Goal: Obtain resource: Download file/media

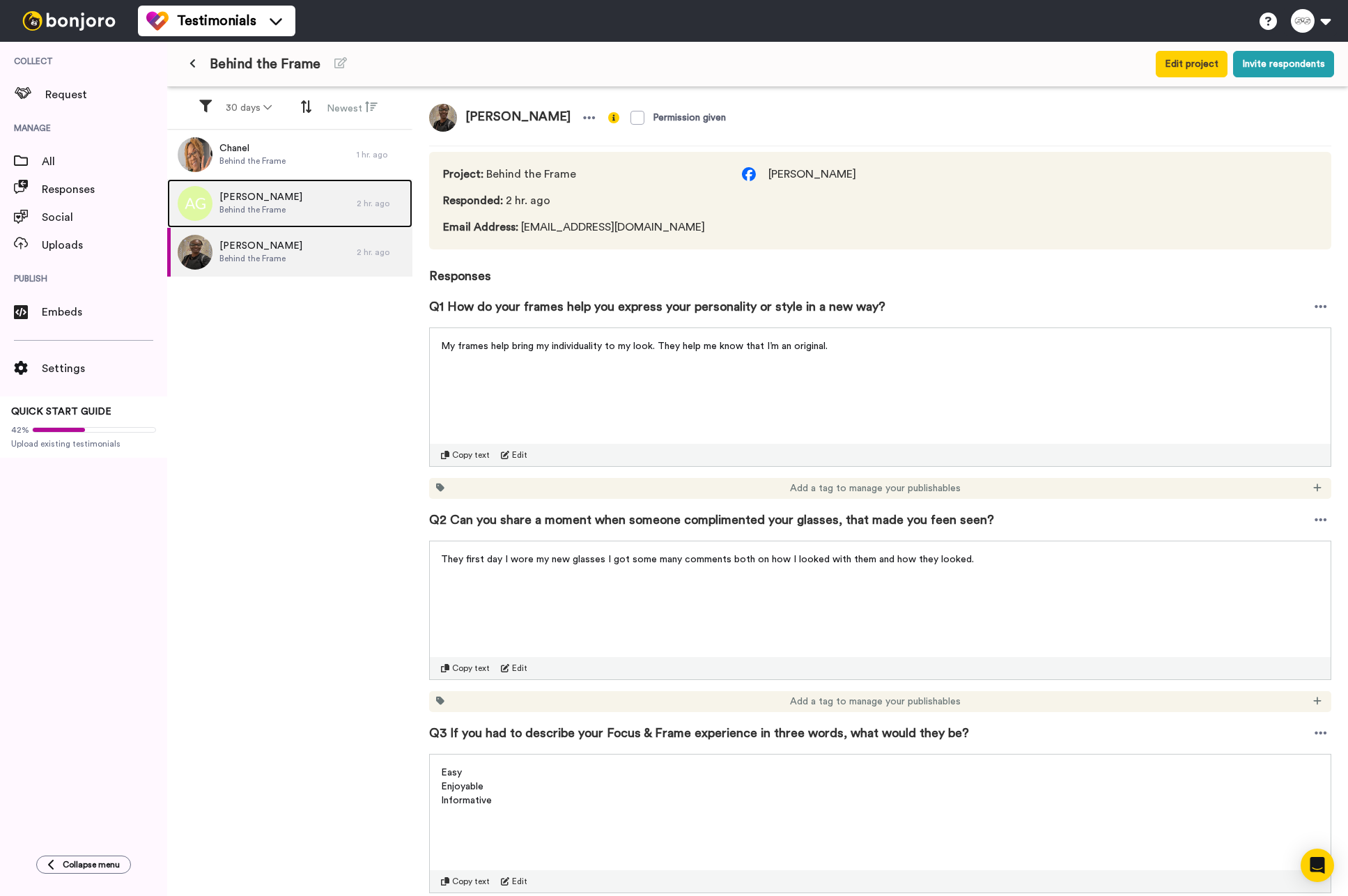
click at [276, 206] on span "Behind the Frame" at bounding box center [260, 210] width 83 height 11
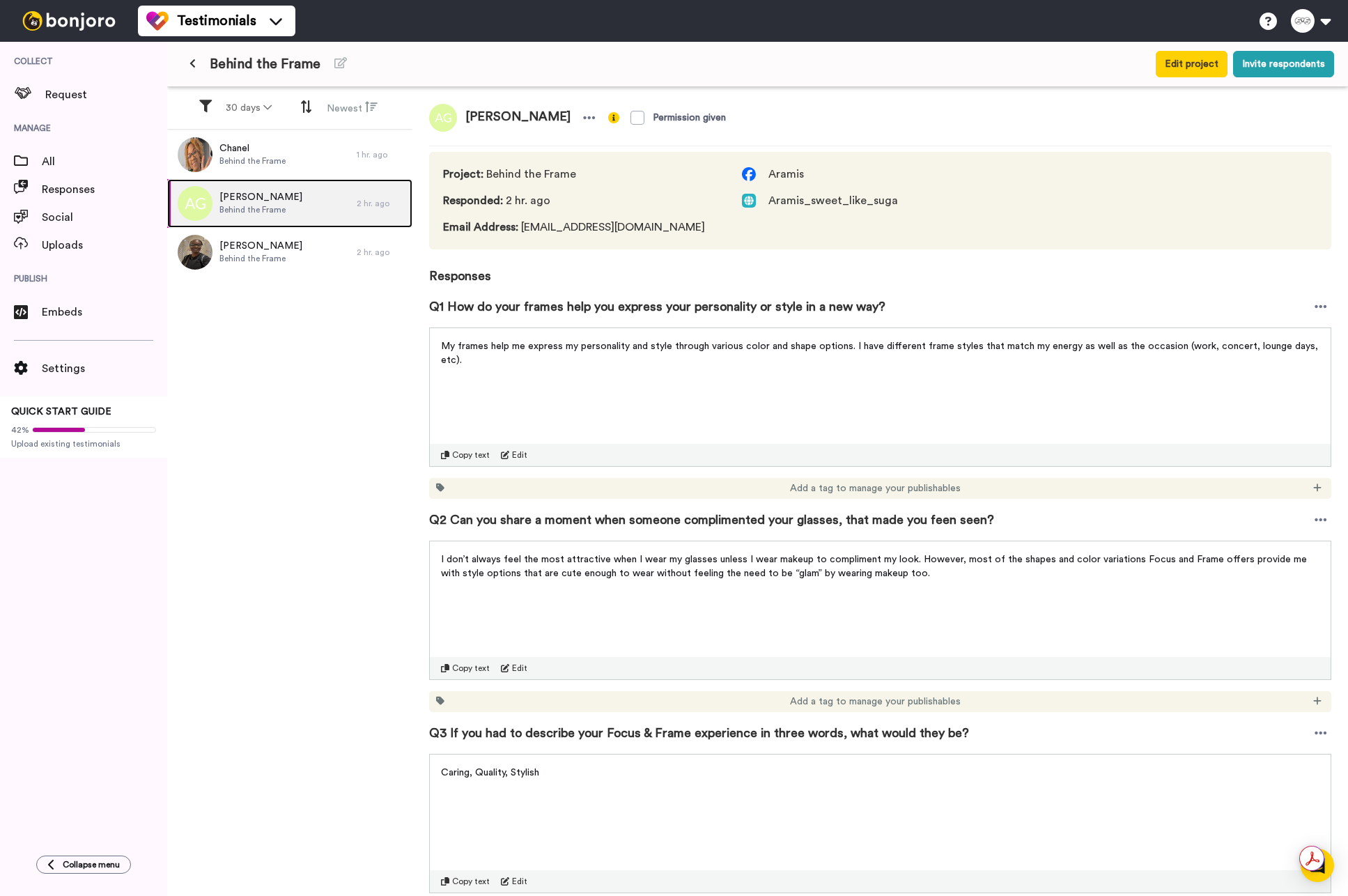
scroll to position [79, 0]
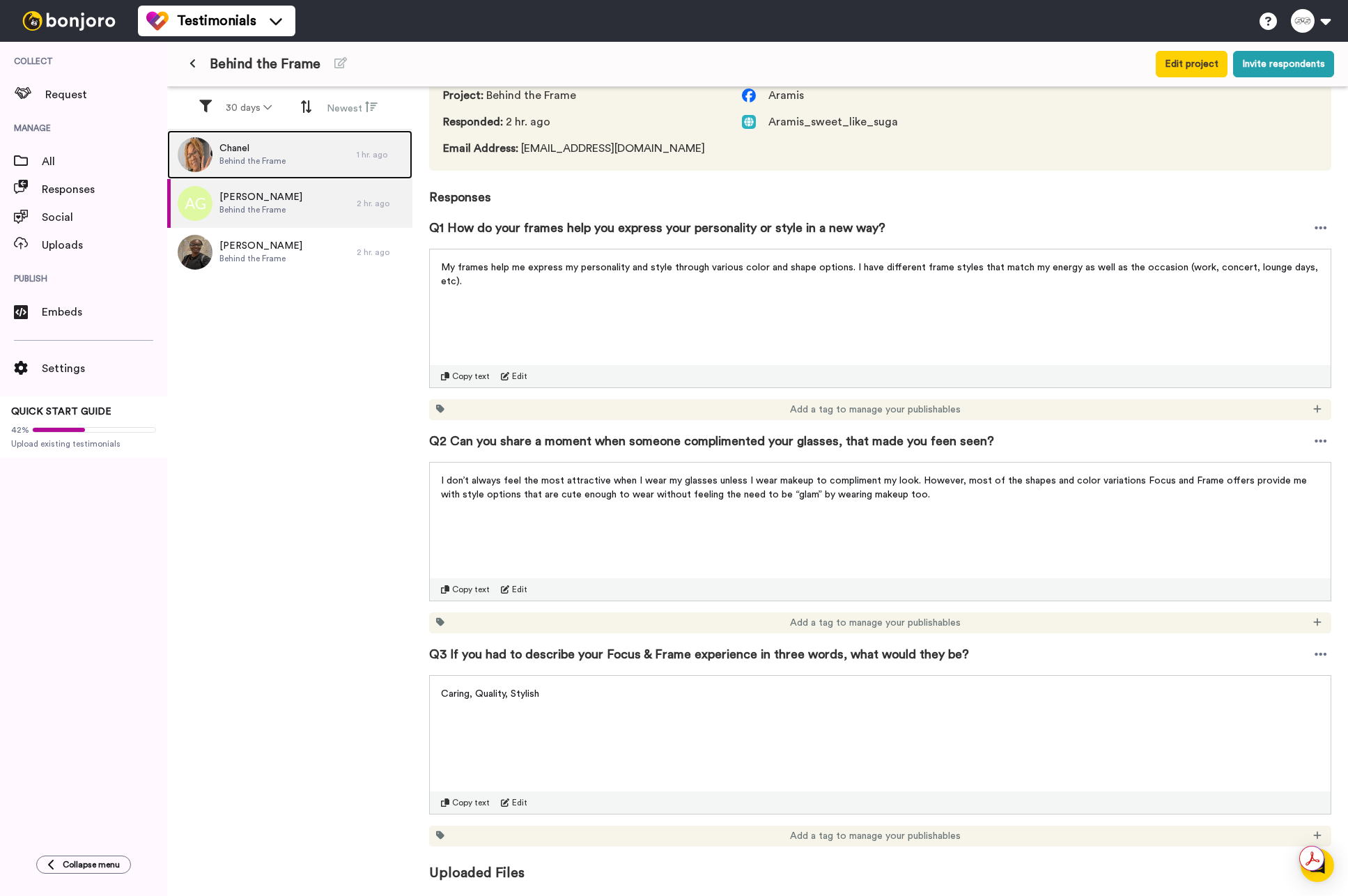
click at [290, 157] on div "Chanel Behind the Frame" at bounding box center [262, 154] width 190 height 48
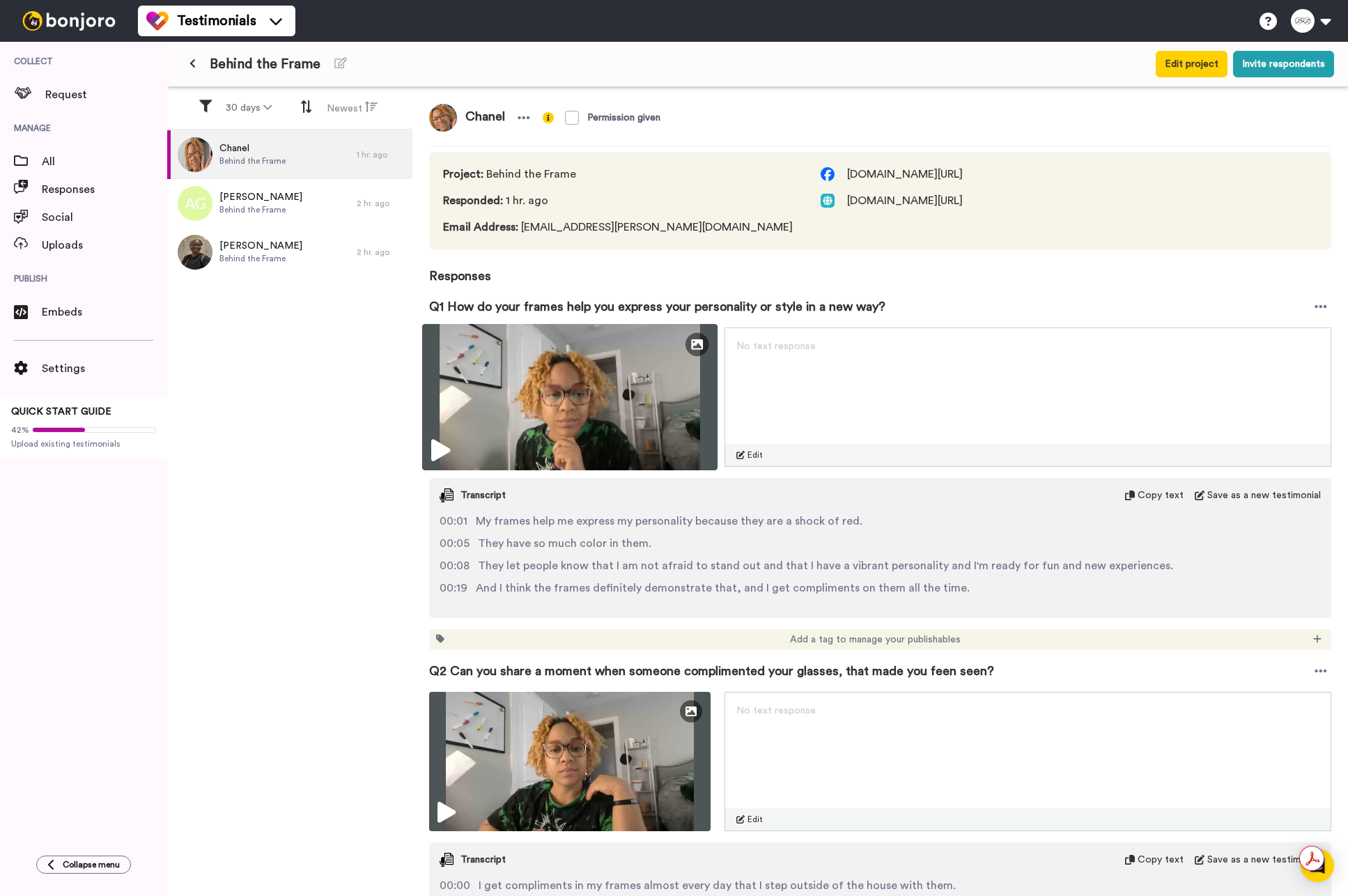
click at [436, 456] on icon at bounding box center [440, 450] width 19 height 22
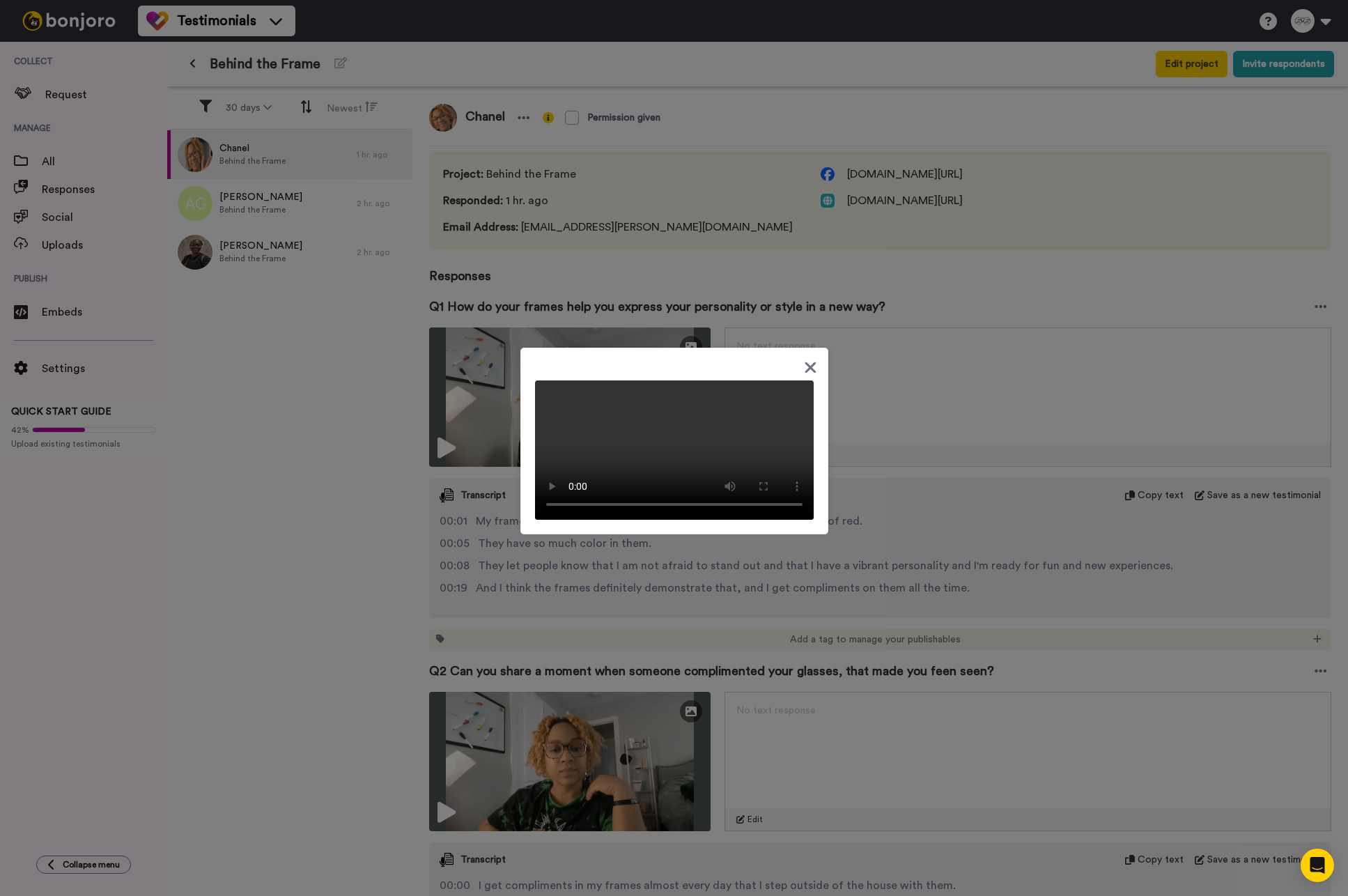
click at [806, 363] on icon at bounding box center [810, 368] width 11 height 11
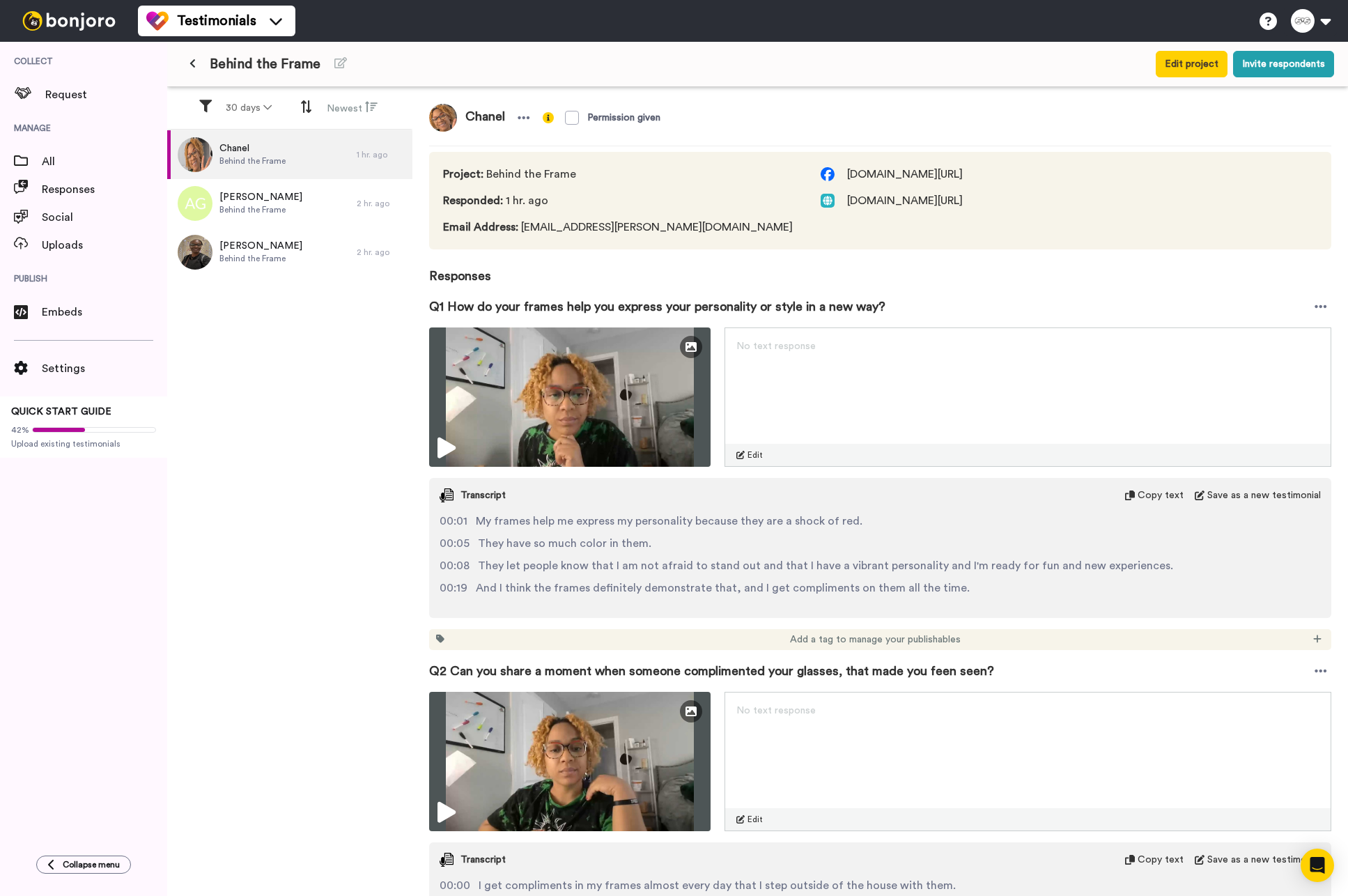
scroll to position [242, 0]
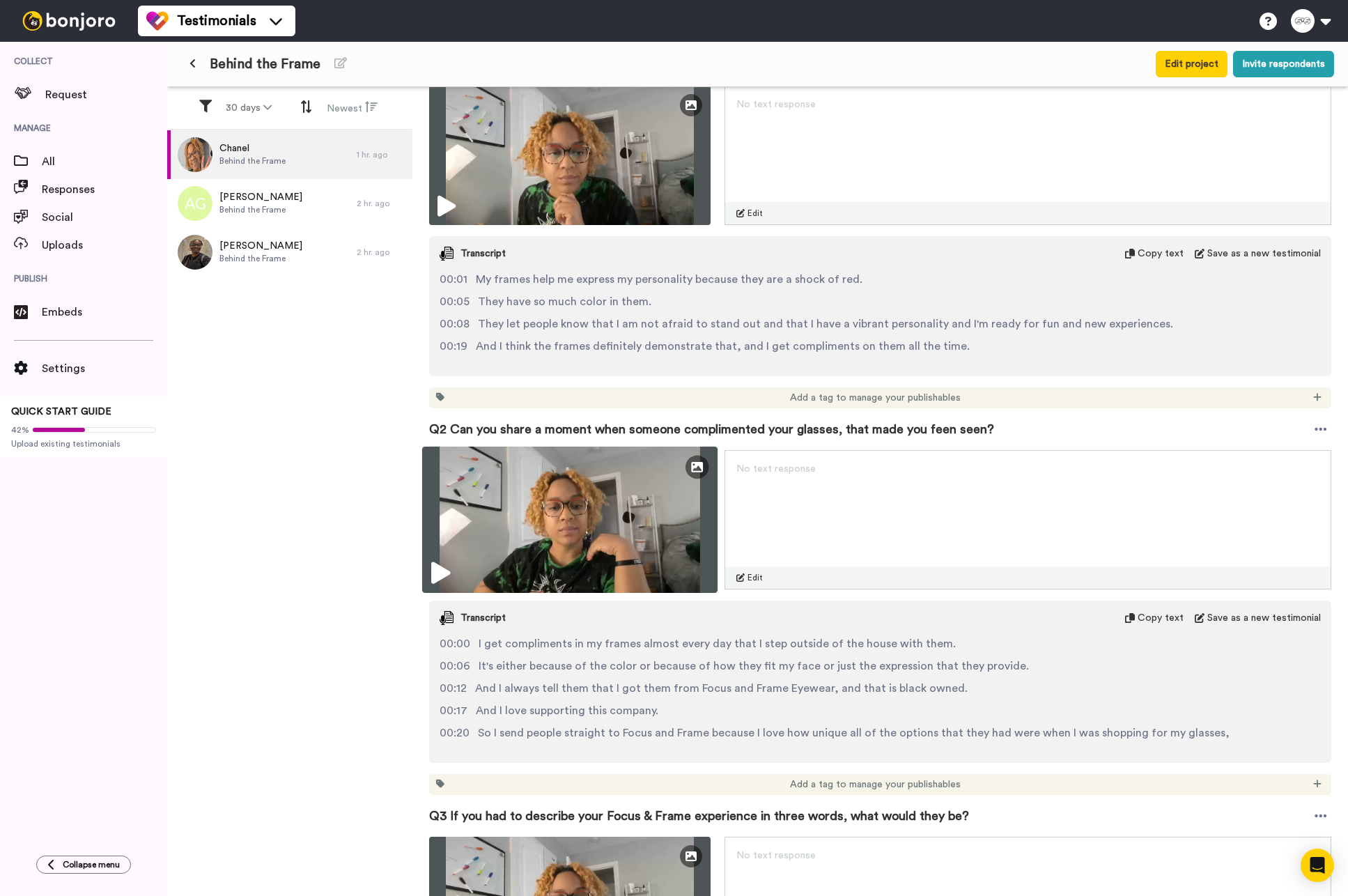
click at [443, 569] on icon at bounding box center [440, 572] width 19 height 22
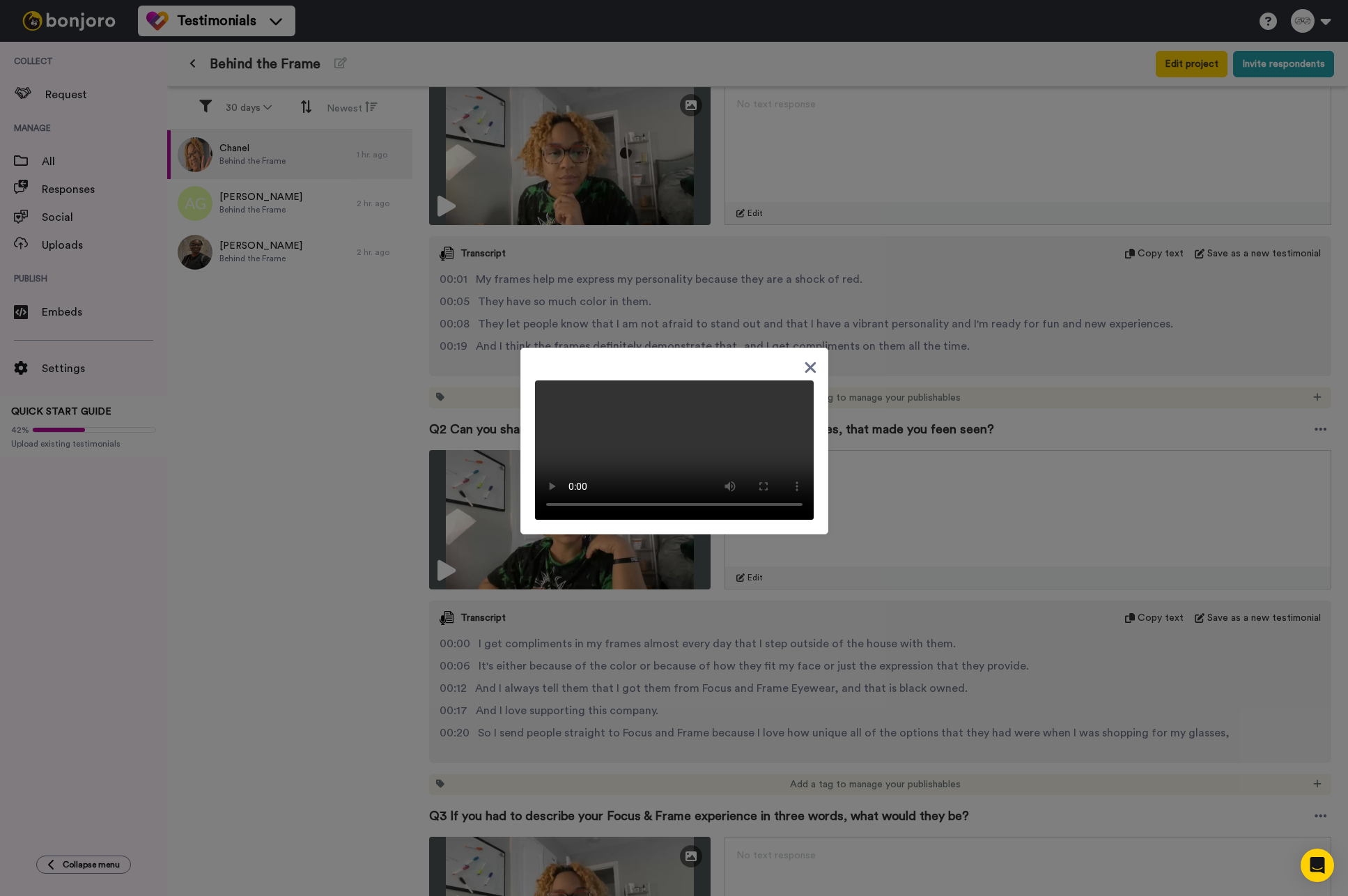
drag, startPoint x: 361, startPoint y: 484, endPoint x: 370, endPoint y: 484, distance: 9.0
click at [361, 485] on div at bounding box center [674, 448] width 1348 height 896
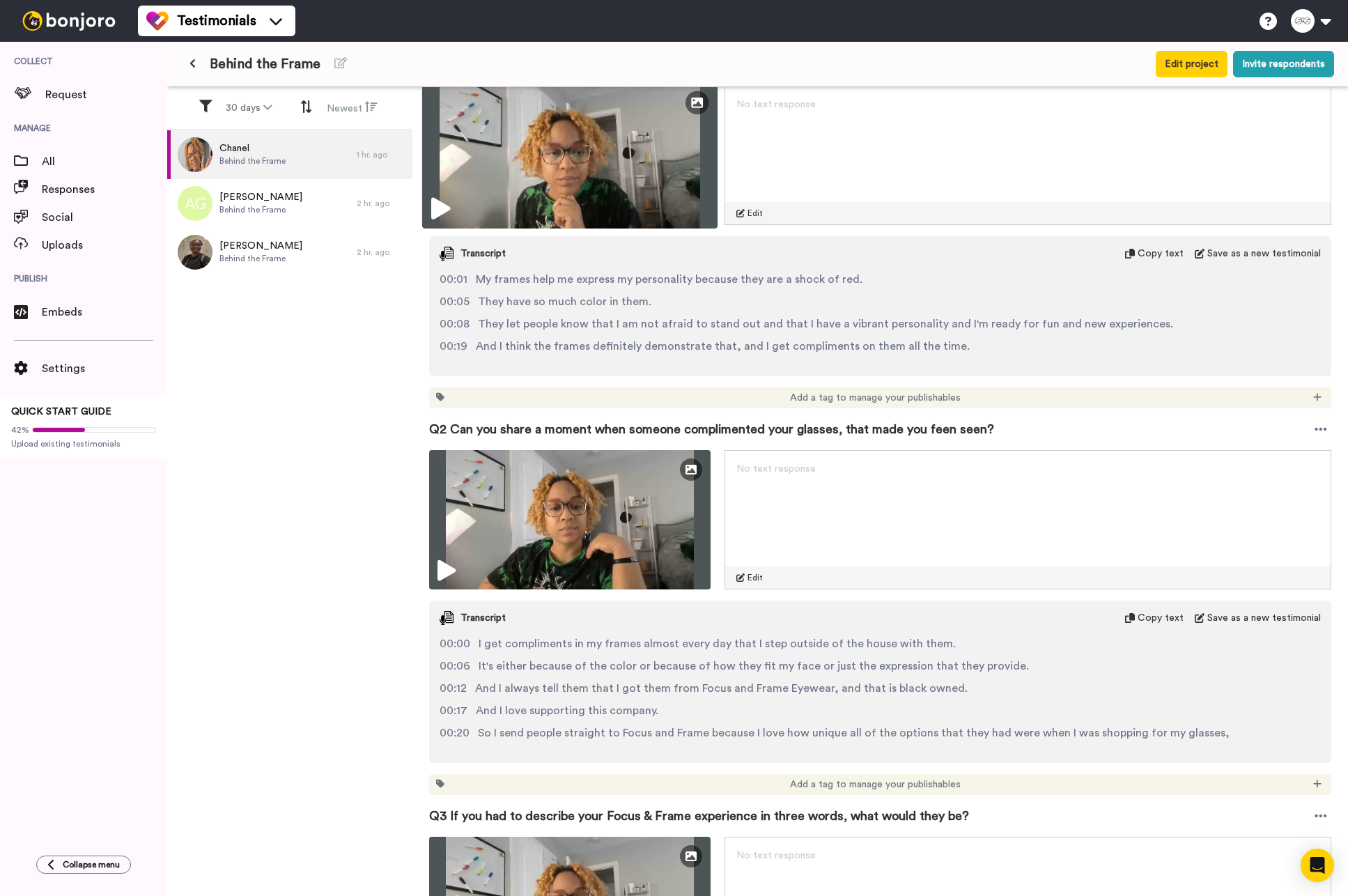
click at [446, 207] on icon at bounding box center [440, 208] width 19 height 22
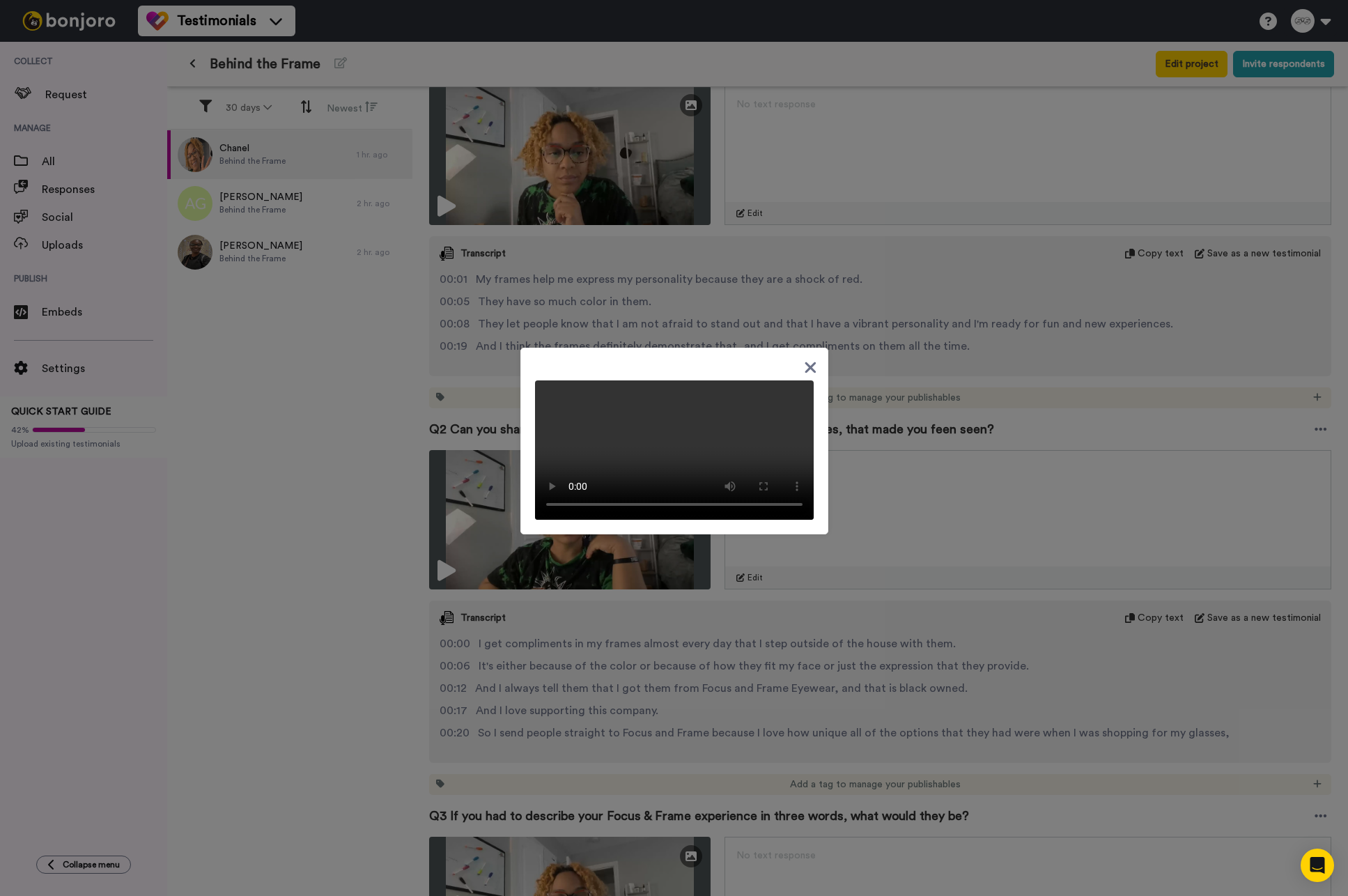
click at [394, 534] on div at bounding box center [674, 448] width 1348 height 896
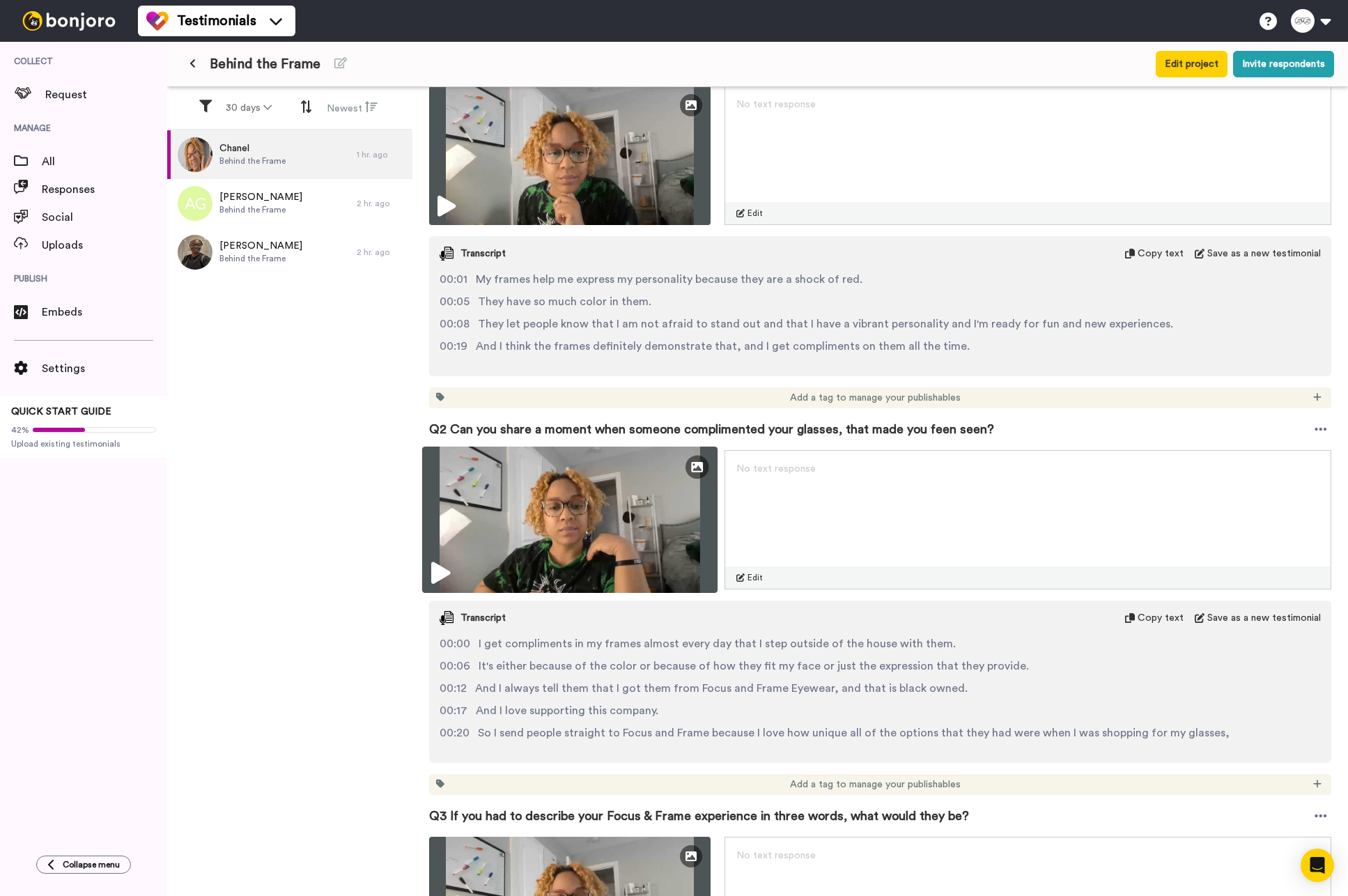
click at [443, 564] on icon at bounding box center [440, 572] width 19 height 22
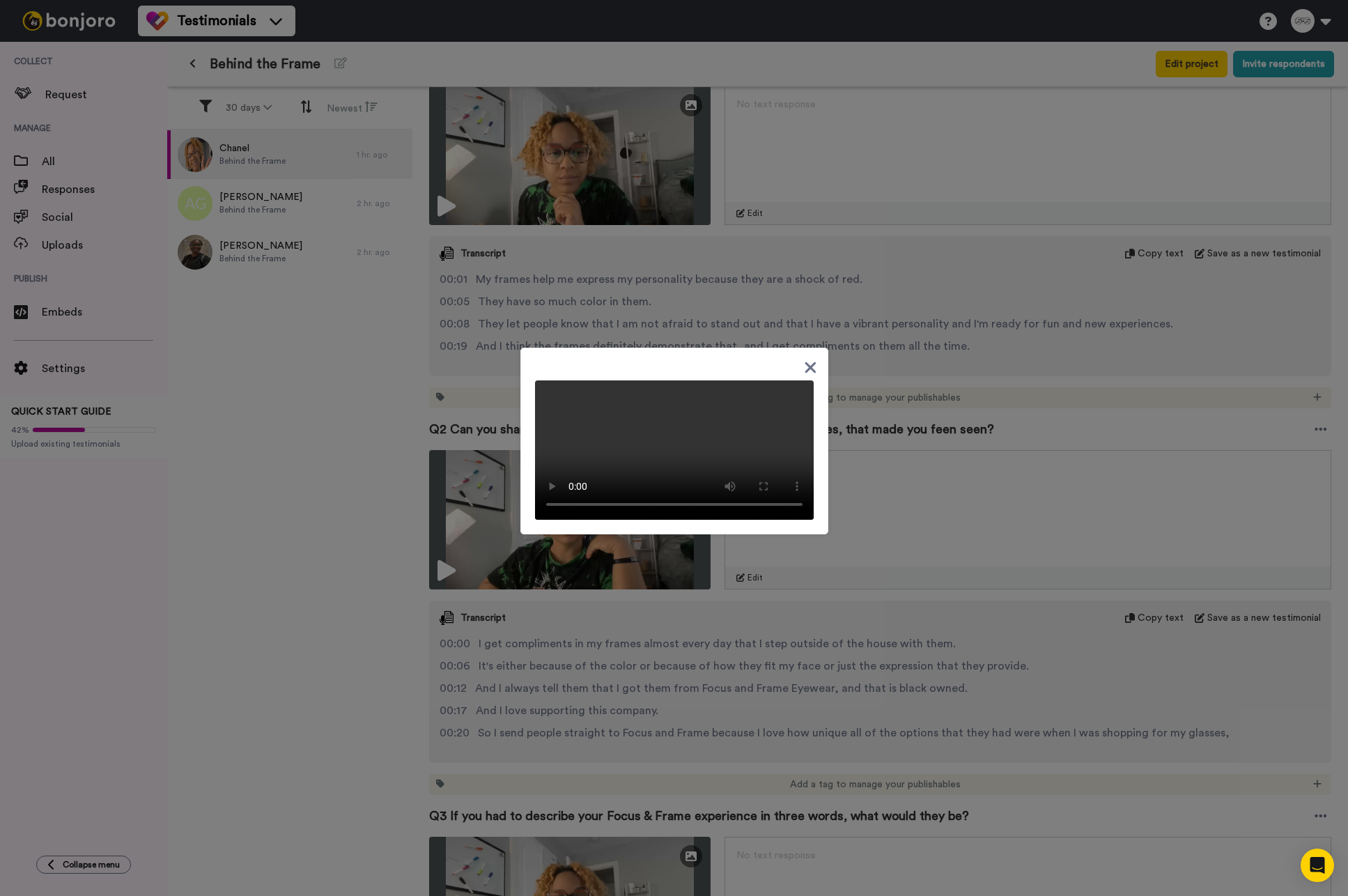
click at [291, 720] on div at bounding box center [674, 448] width 1348 height 896
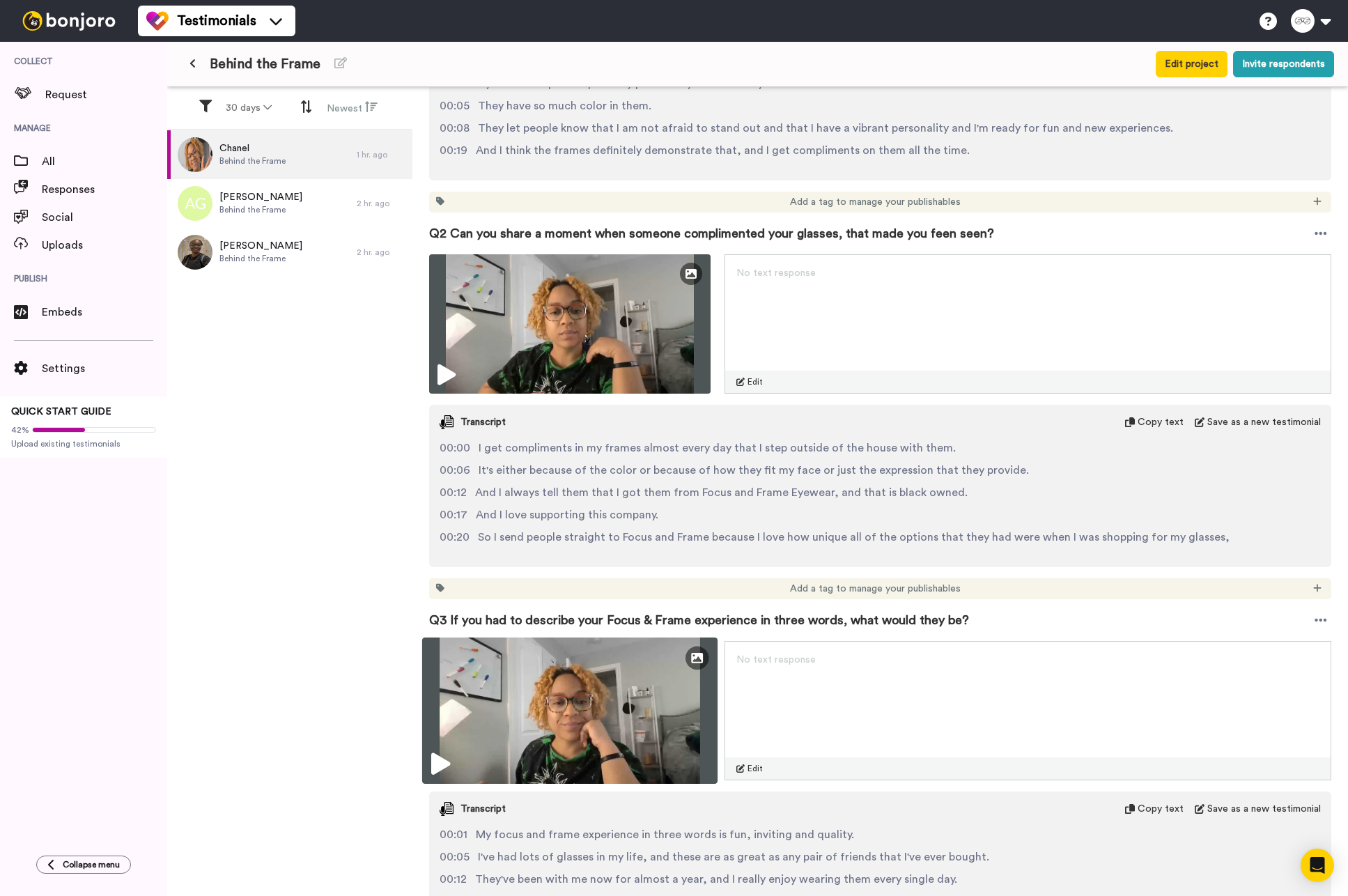
scroll to position [500, 0]
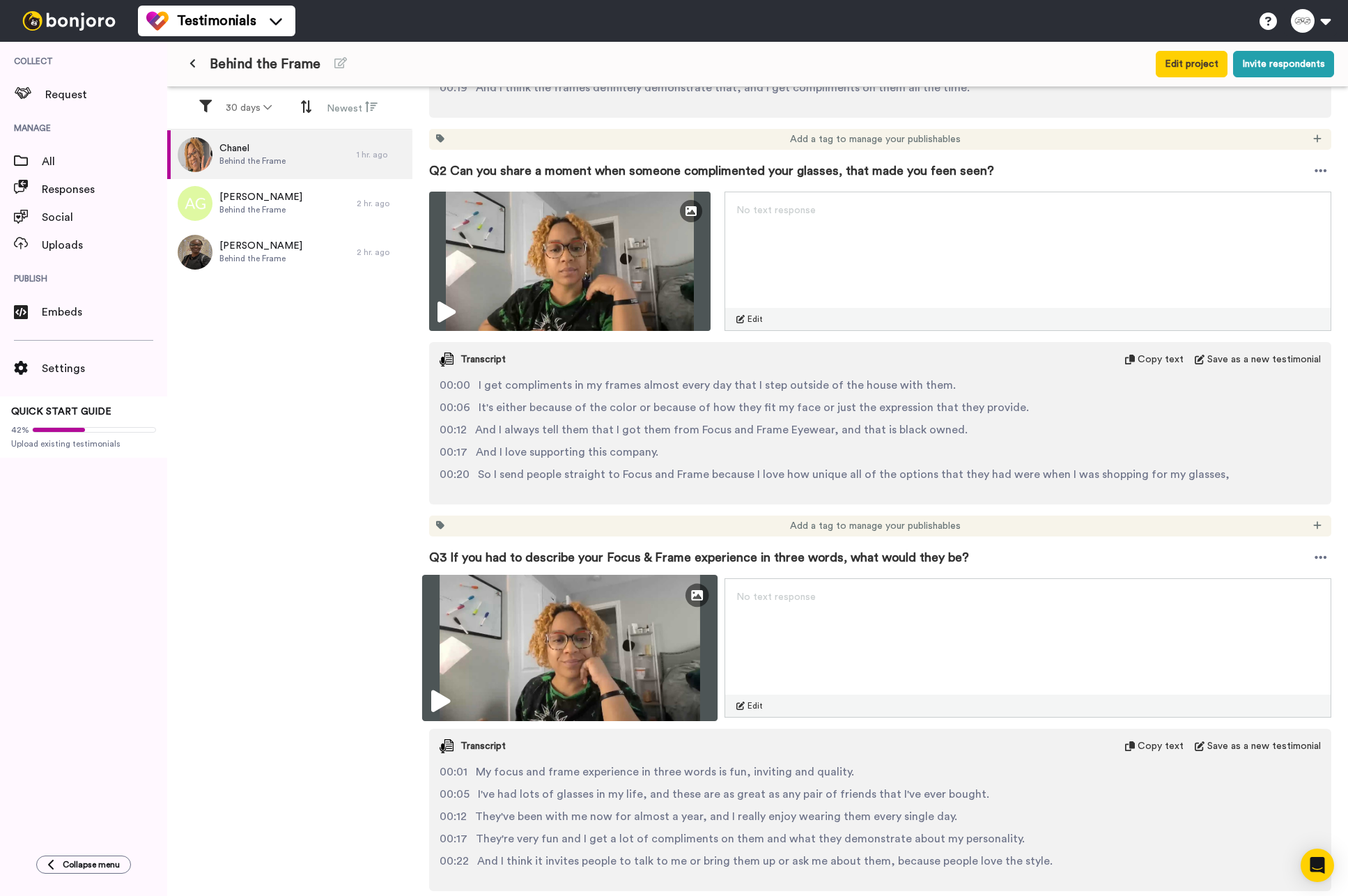
click at [438, 688] on img at bounding box center [570, 647] width 295 height 146
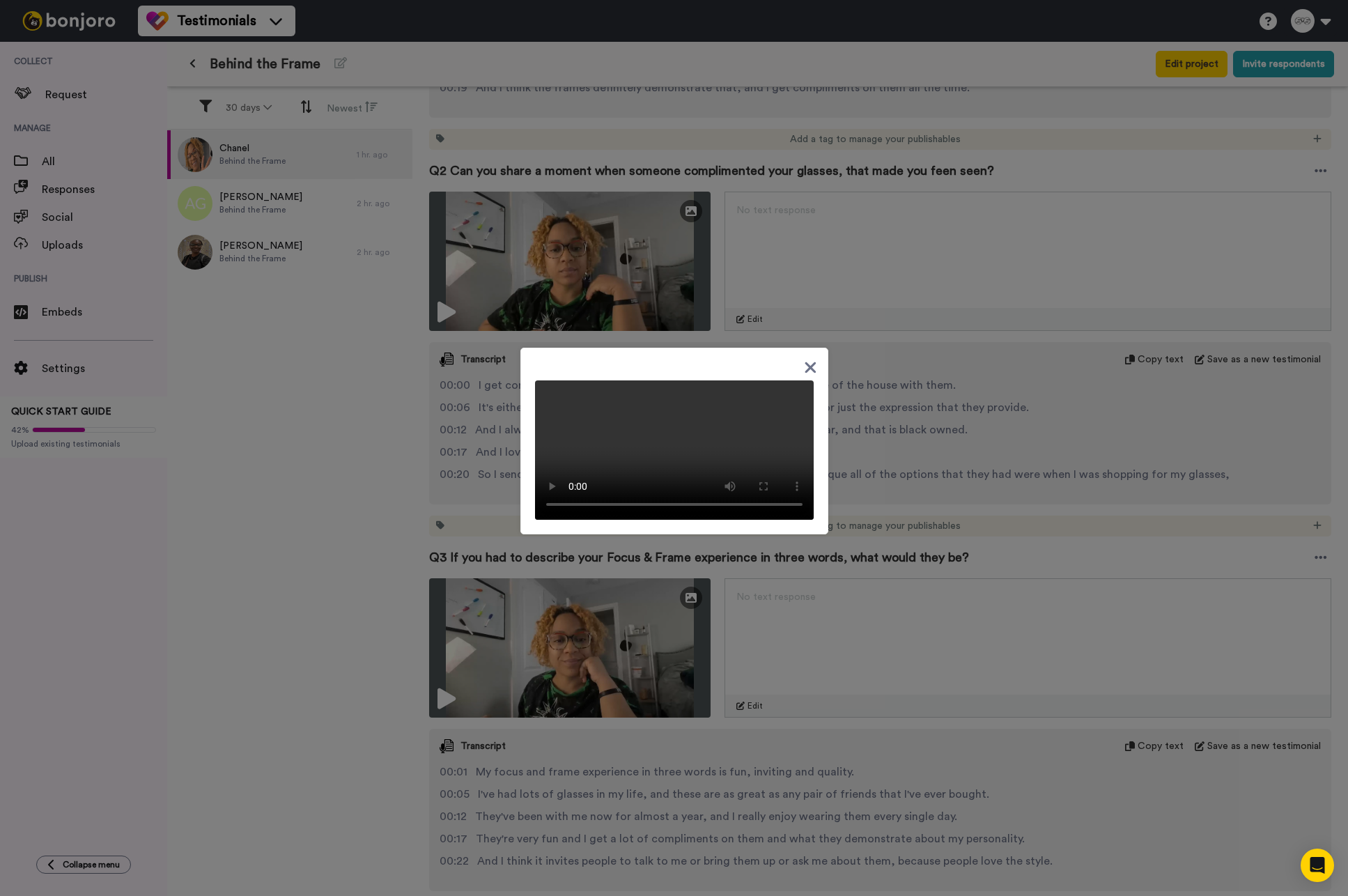
click at [267, 543] on div at bounding box center [674, 448] width 1348 height 896
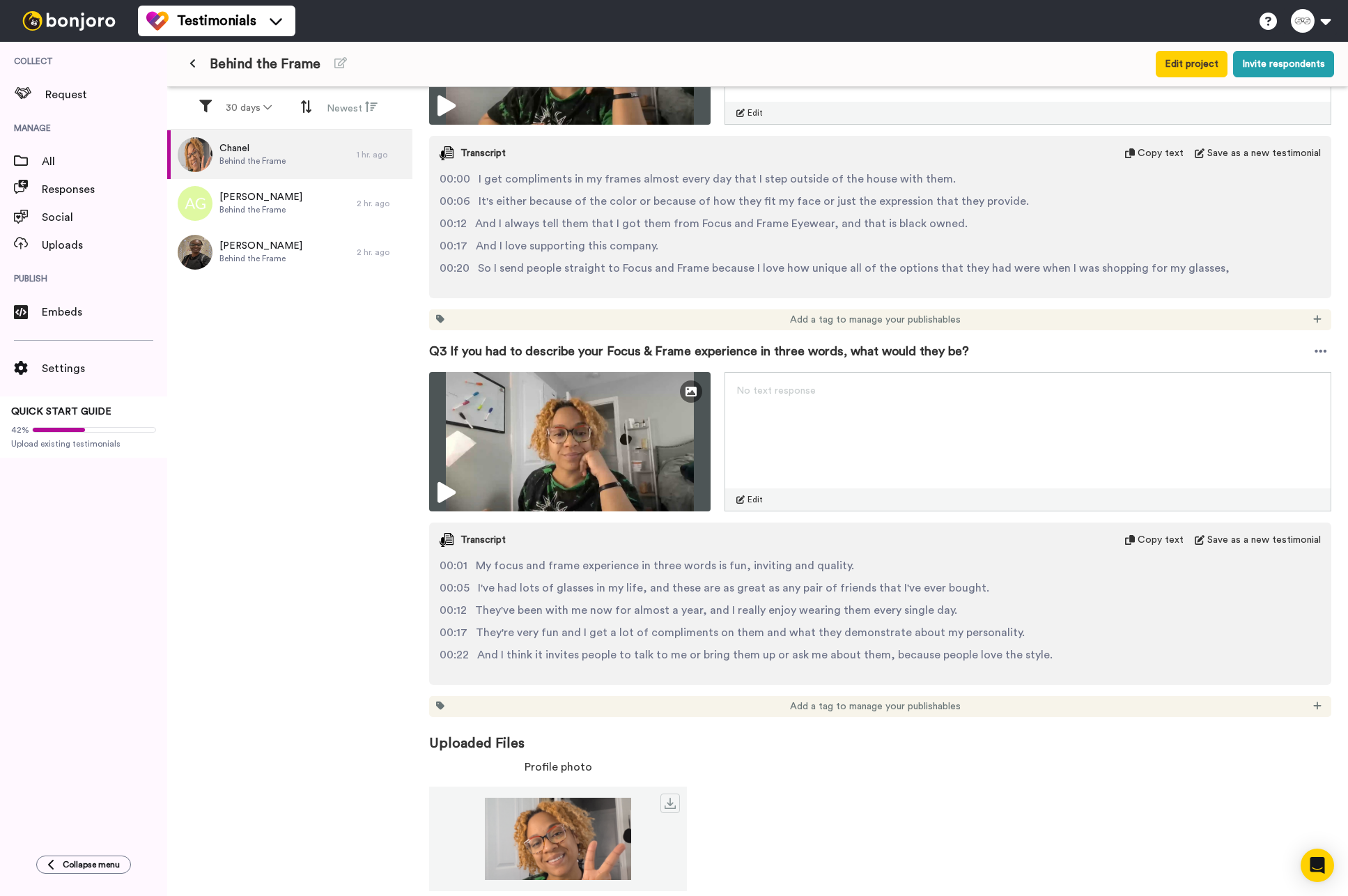
scroll to position [720, 0]
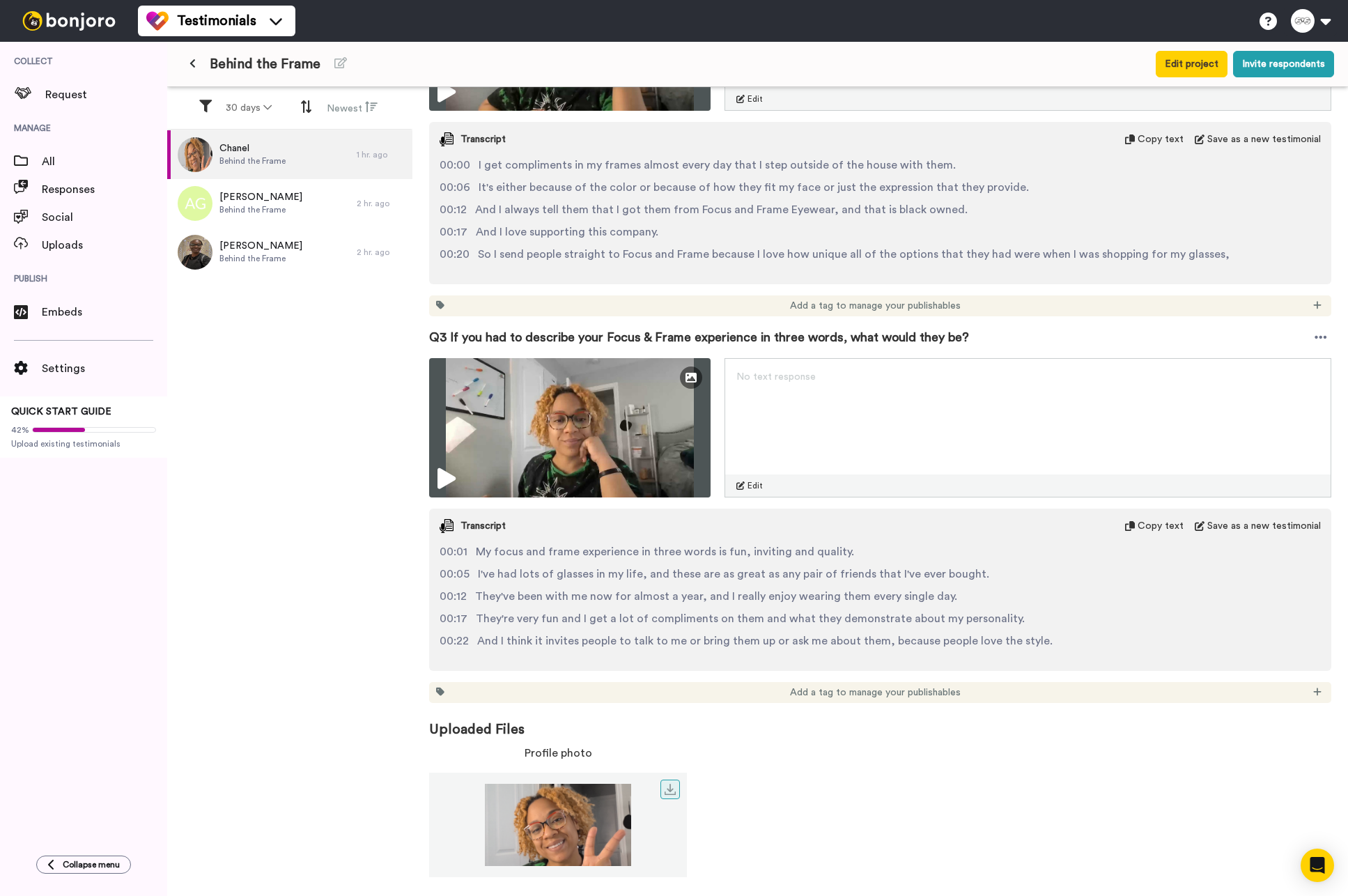
click at [563, 812] on img at bounding box center [557, 824] width 257 height 83
click at [673, 791] on icon at bounding box center [670, 789] width 11 height 11
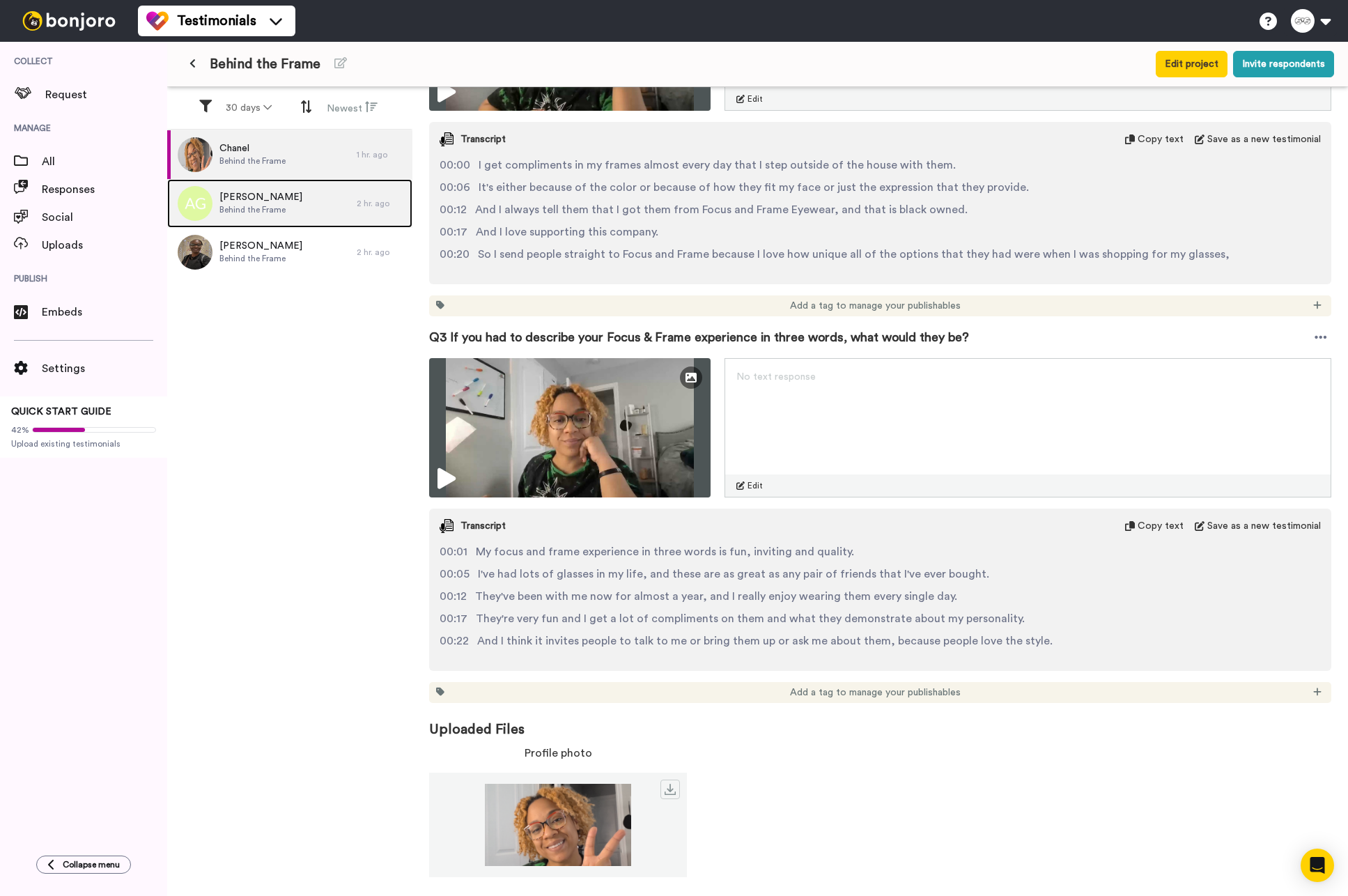
click at [300, 186] on div "[PERSON_NAME] Behind the Frame" at bounding box center [262, 203] width 190 height 48
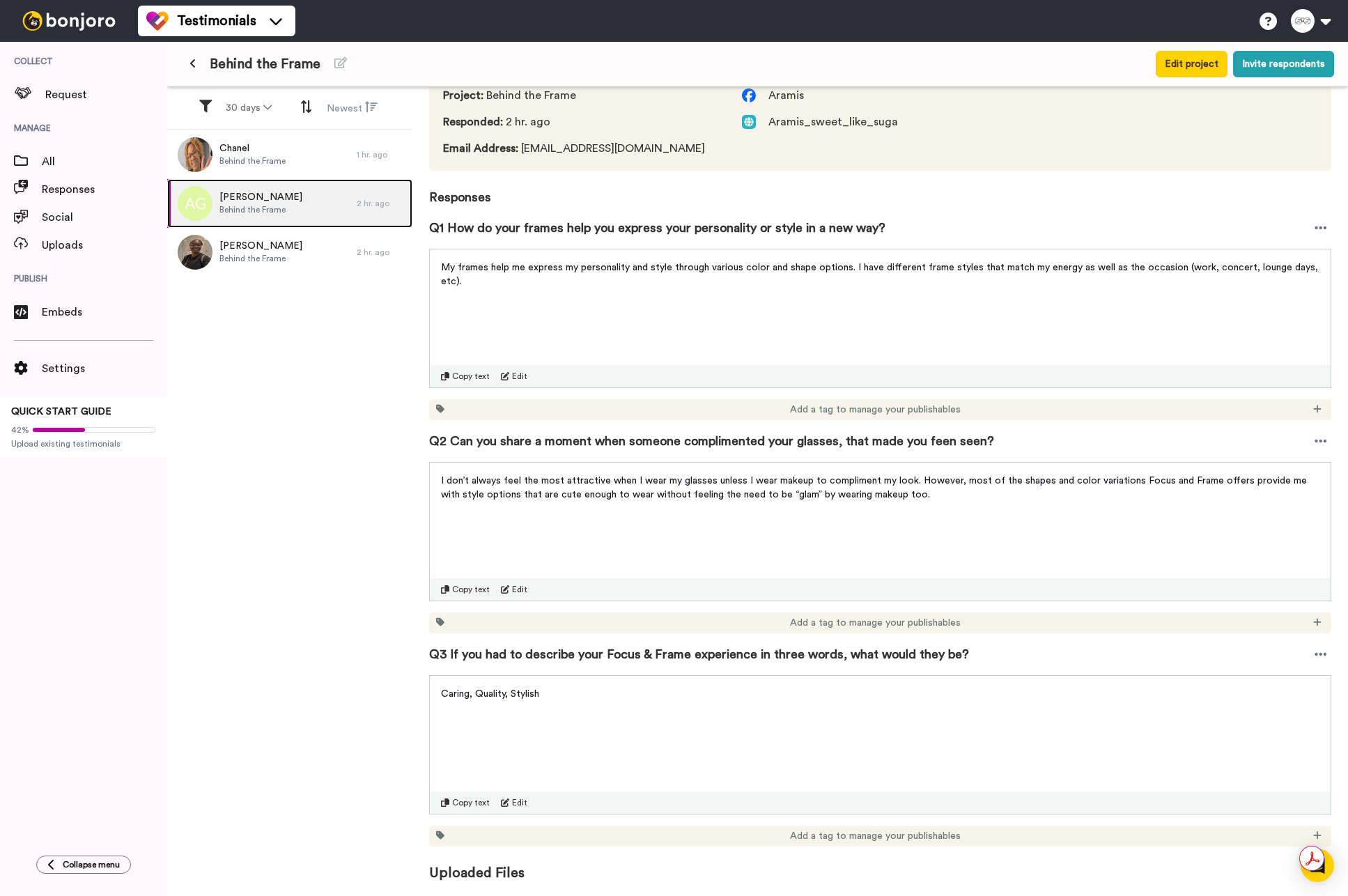
scroll to position [78, 0]
click at [214, 255] on div "[PERSON_NAME] Behind the Frame" at bounding box center [262, 252] width 190 height 48
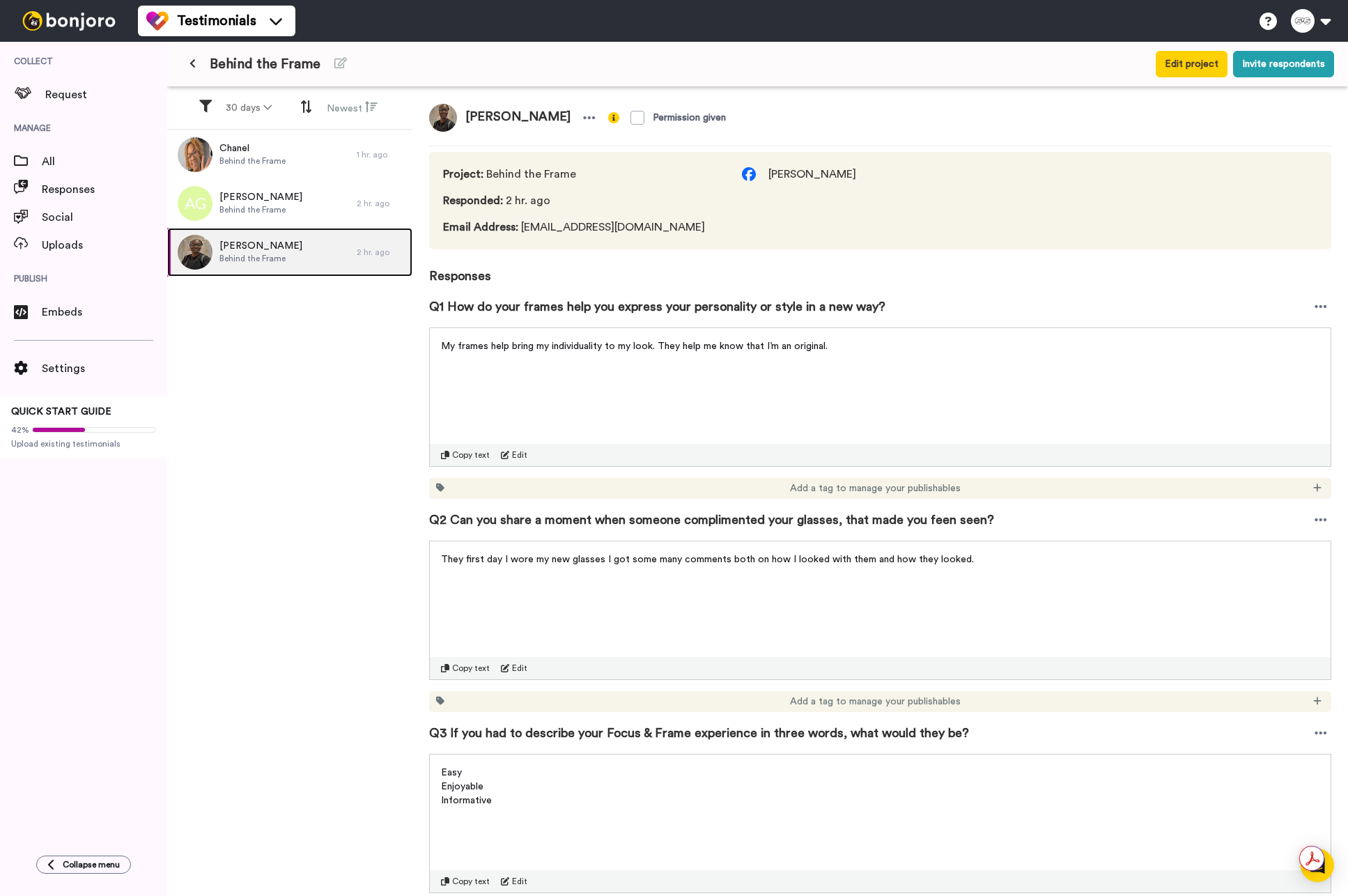
scroll to position [222, 0]
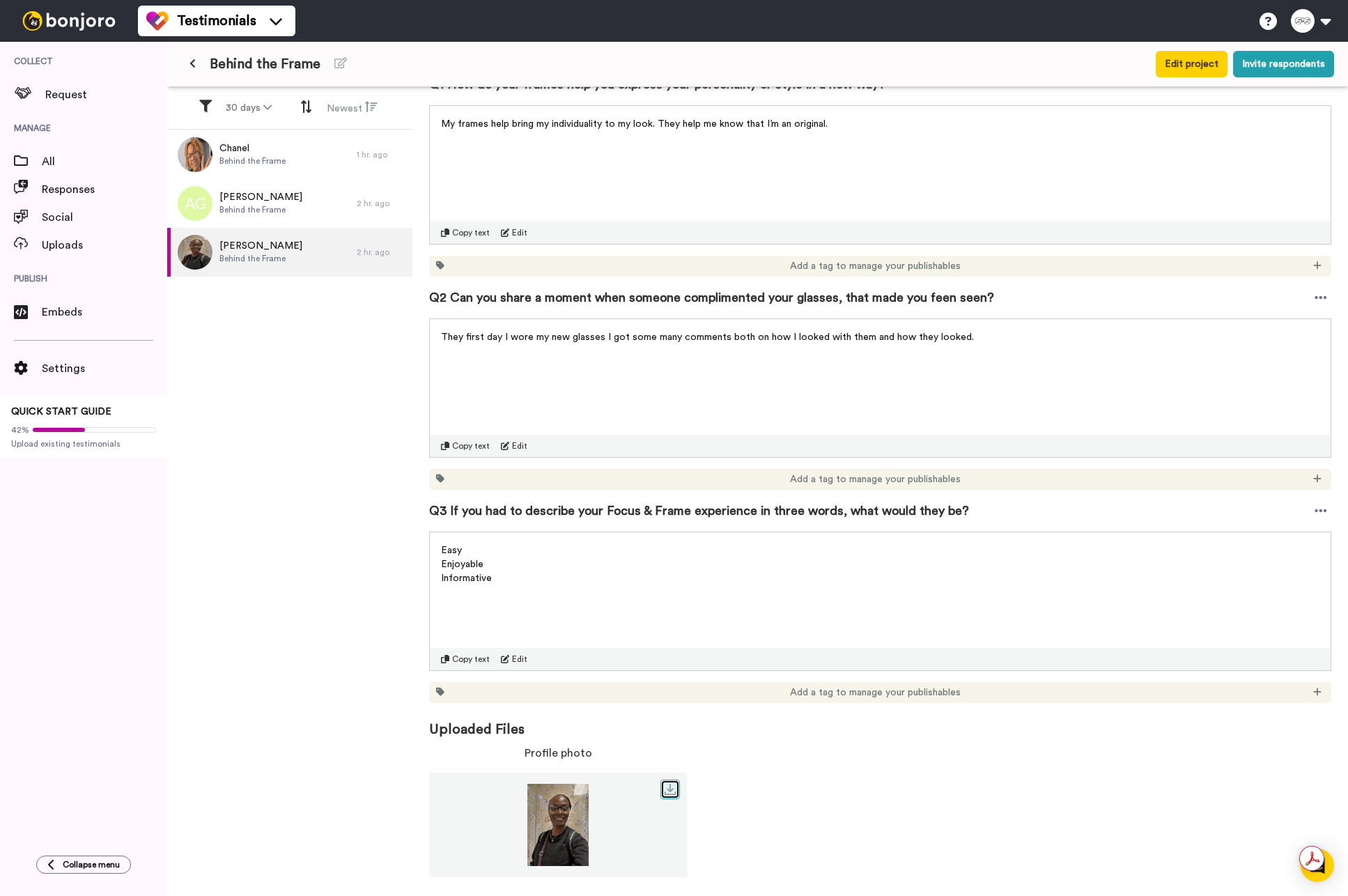
click at [665, 789] on icon at bounding box center [670, 789] width 11 height 11
